Goal: Information Seeking & Learning: Learn about a topic

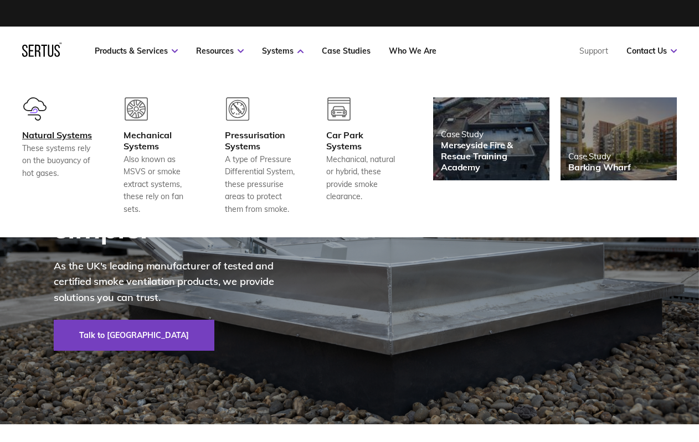
click at [42, 136] on div "Natural Systems" at bounding box center [59, 135] width 74 height 11
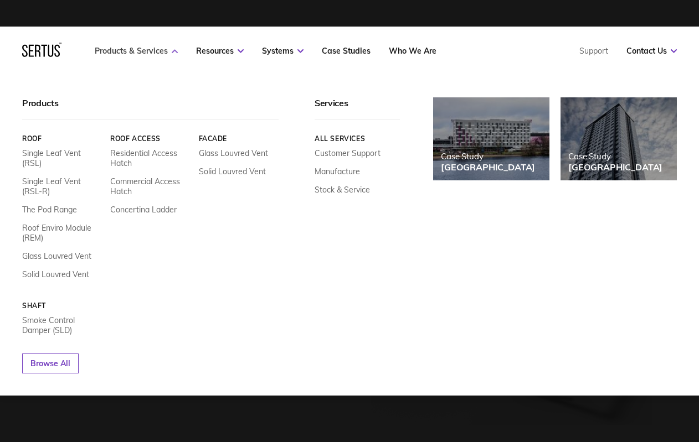
click at [154, 52] on link "Products & Services" at bounding box center [136, 51] width 83 height 10
click at [59, 177] on link "Single Leaf Vent (RSL-R)" at bounding box center [62, 187] width 80 height 20
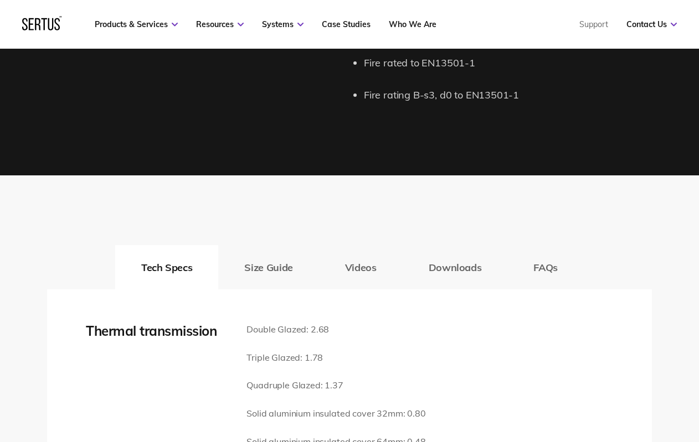
scroll to position [1550, 0]
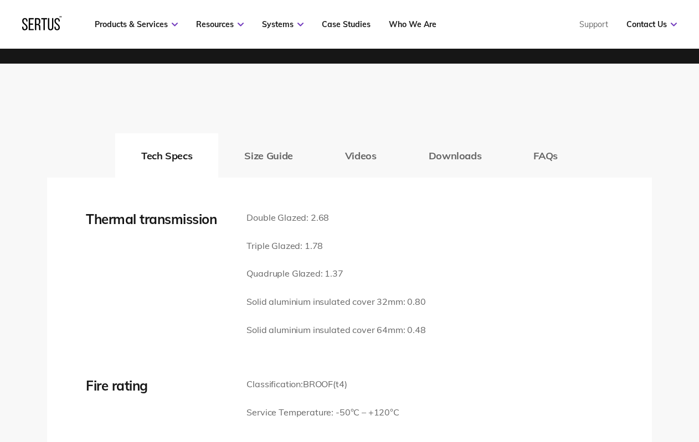
click at [272, 165] on button "Size Guide" at bounding box center [268, 155] width 100 height 44
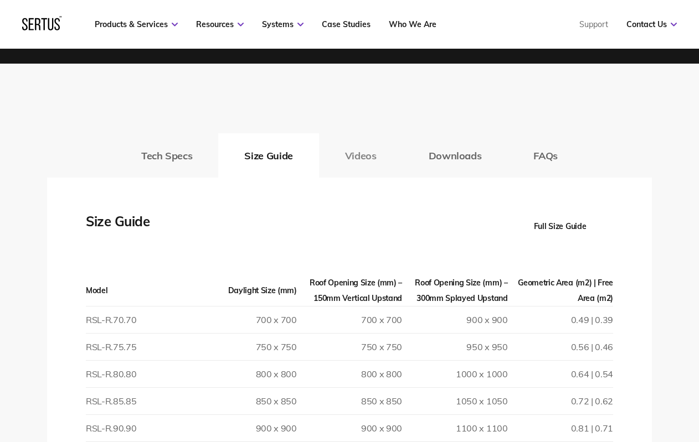
click at [355, 156] on button "Videos" at bounding box center [361, 155] width 84 height 44
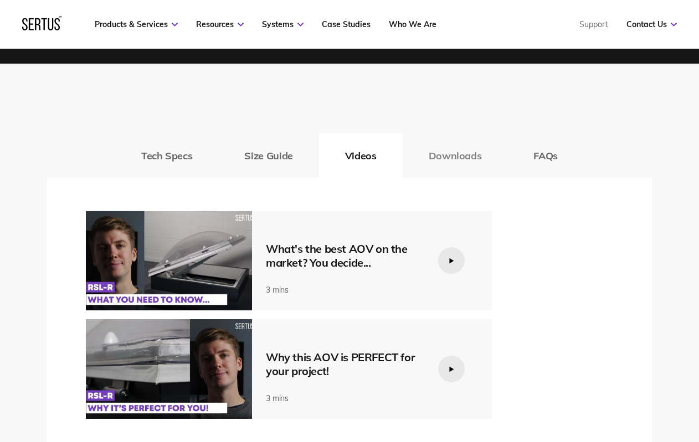
click at [437, 166] on button "Downloads" at bounding box center [454, 155] width 105 height 44
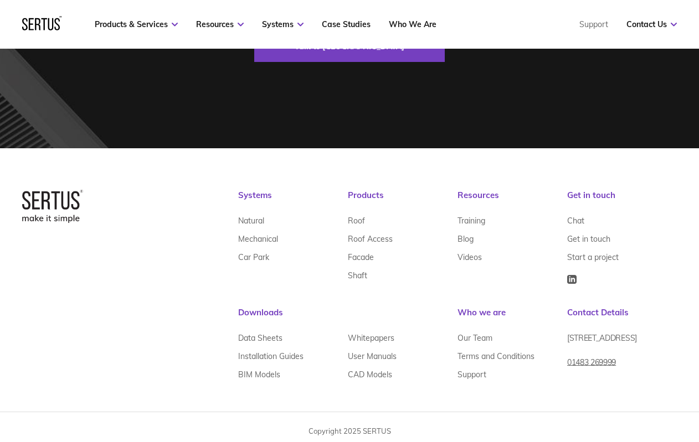
scroll to position [3848, 0]
